Goal: Transaction & Acquisition: Book appointment/travel/reservation

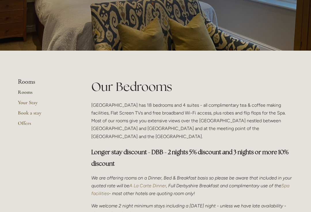
scroll to position [64, 0]
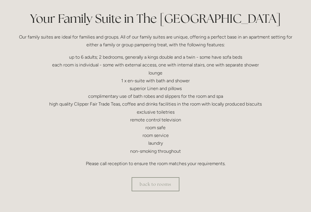
scroll to position [138, 0]
click at [165, 183] on link "back to rooms" at bounding box center [155, 184] width 48 height 14
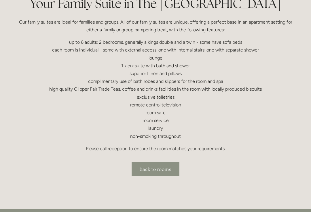
scroll to position [152, 0]
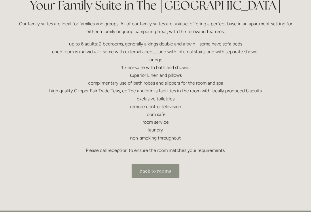
click at [156, 171] on link "back to rooms" at bounding box center [155, 171] width 48 height 14
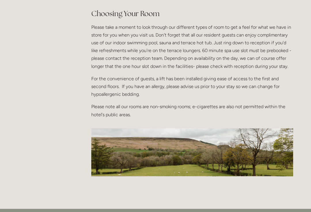
scroll to position [713, 0]
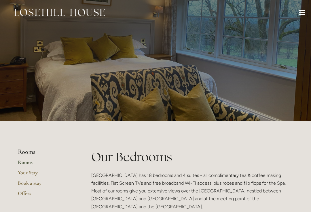
click at [304, 11] on div at bounding box center [302, 13] width 6 height 6
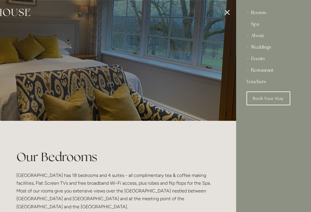
click at [300, 15] on div "Rooms" at bounding box center [273, 13] width 54 height 12
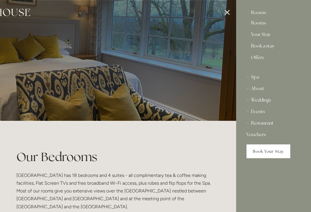
click at [272, 155] on link "Book Your Stay" at bounding box center [268, 151] width 44 height 14
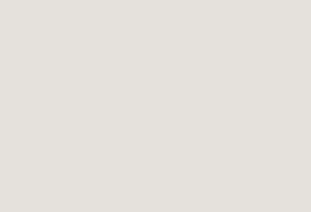
scroll to position [237, 0]
